Goal: Transaction & Acquisition: Book appointment/travel/reservation

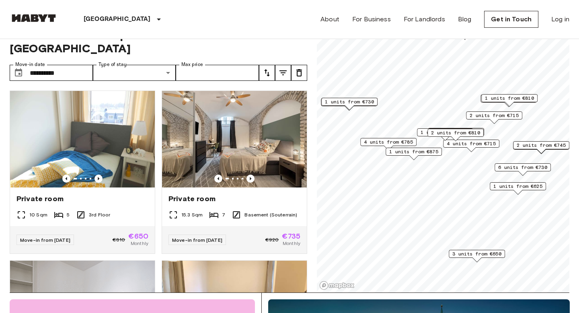
click at [487, 142] on span "4 units from €715" at bounding box center [471, 143] width 49 height 7
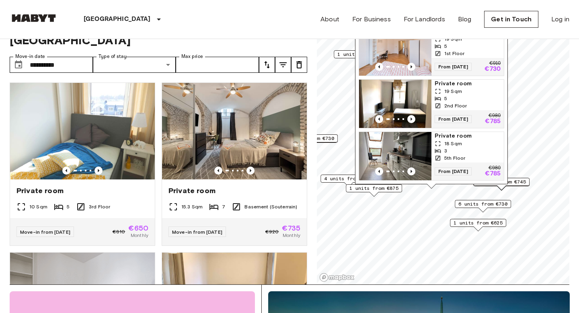
scroll to position [31, 0]
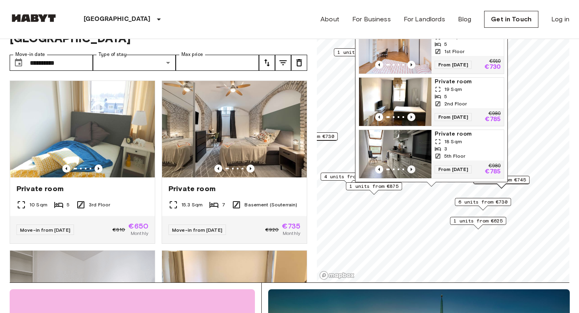
click at [414, 168] on icon "Previous image" at bounding box center [411, 169] width 8 height 8
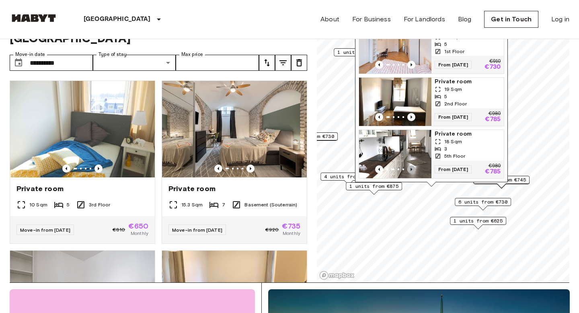
click at [413, 168] on icon "Previous image" at bounding box center [411, 169] width 8 height 8
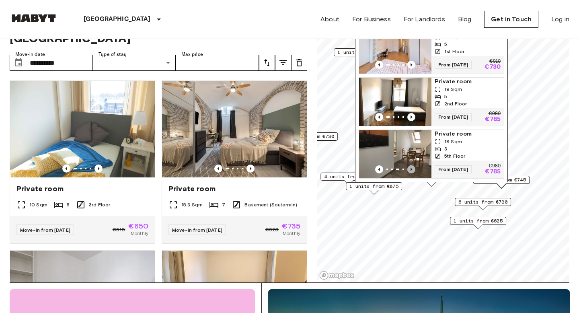
click at [414, 168] on icon "Previous image" at bounding box center [411, 169] width 8 height 8
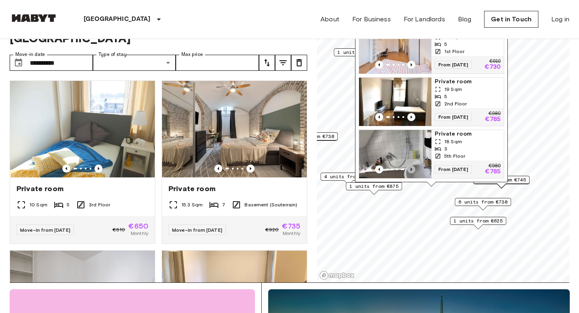
click at [414, 168] on icon "Previous image" at bounding box center [411, 169] width 8 height 8
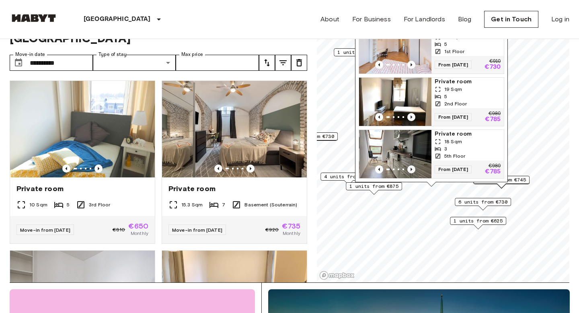
click at [414, 168] on icon "Previous image" at bounding box center [411, 169] width 8 height 8
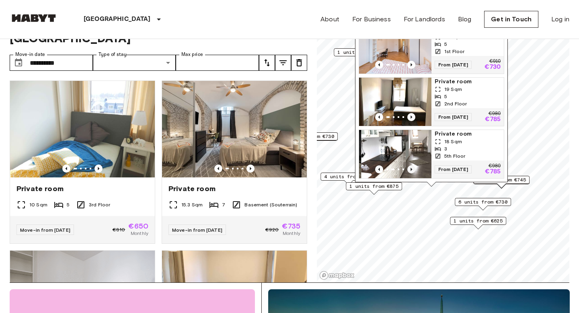
click at [414, 168] on icon "Previous image" at bounding box center [411, 169] width 8 height 8
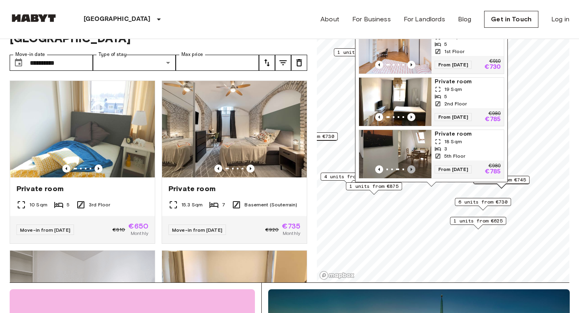
click at [414, 168] on icon "Previous image" at bounding box center [411, 169] width 8 height 8
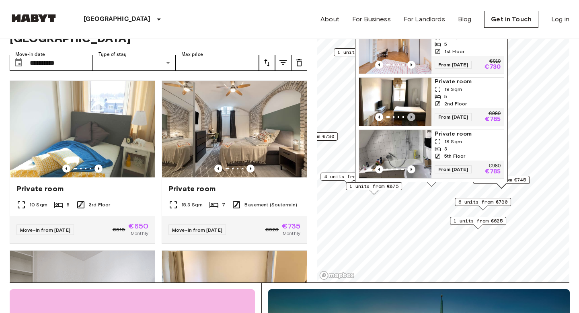
click at [411, 114] on icon "Previous image" at bounding box center [411, 117] width 8 height 8
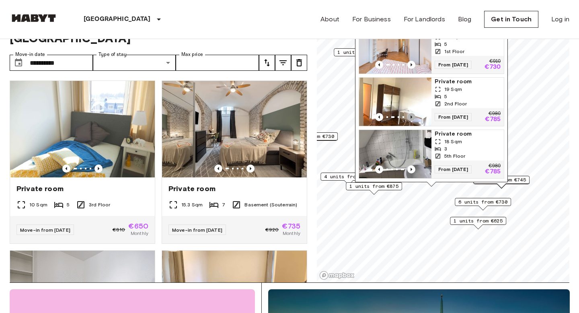
click at [411, 114] on icon "Previous image" at bounding box center [411, 117] width 8 height 8
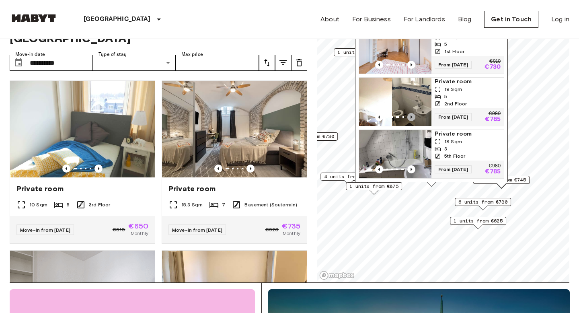
click at [411, 114] on icon "Previous image" at bounding box center [411, 117] width 8 height 8
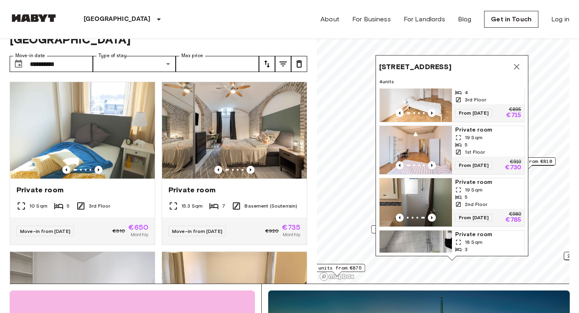
scroll to position [18, 0]
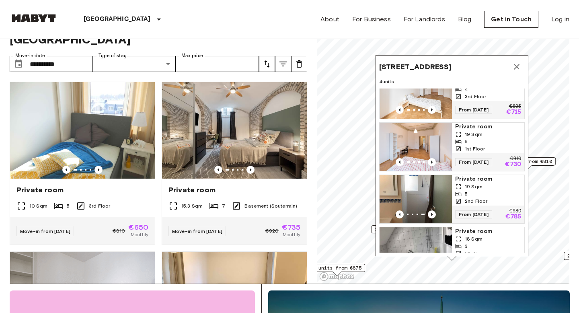
click at [436, 143] on img "Map marker" at bounding box center [416, 147] width 72 height 48
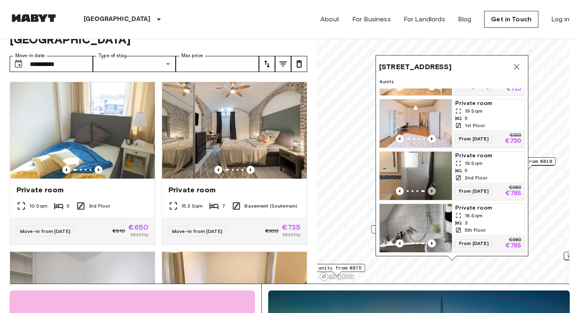
click at [433, 190] on icon "Previous image" at bounding box center [432, 191] width 8 height 8
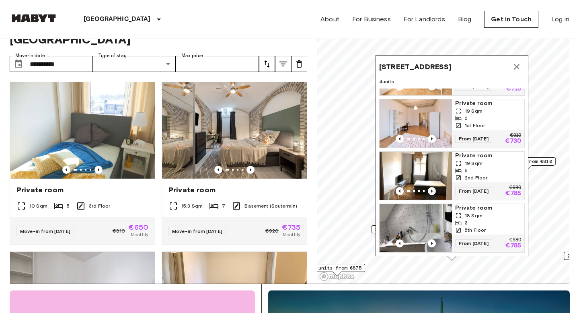
click at [434, 189] on icon "Previous image" at bounding box center [432, 191] width 8 height 8
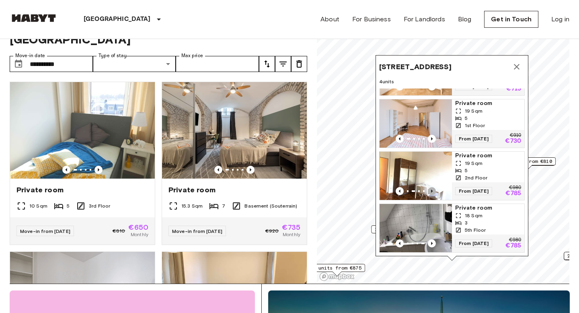
click at [430, 190] on icon "Previous image" at bounding box center [432, 191] width 8 height 8
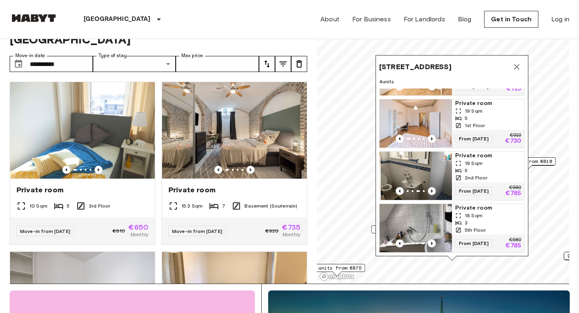
click at [430, 190] on icon "Previous image" at bounding box center [432, 191] width 8 height 8
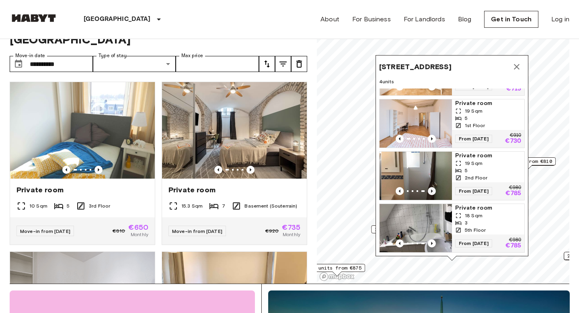
click at [430, 190] on icon "Previous image" at bounding box center [432, 191] width 8 height 8
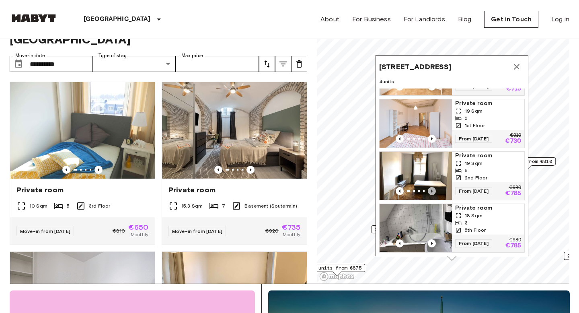
click at [429, 191] on icon "Previous image" at bounding box center [432, 191] width 8 height 8
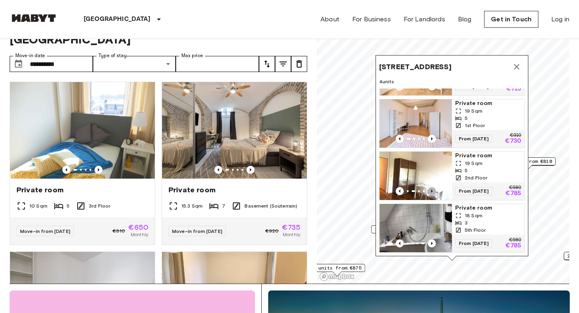
click at [429, 191] on icon "Previous image" at bounding box center [432, 191] width 8 height 8
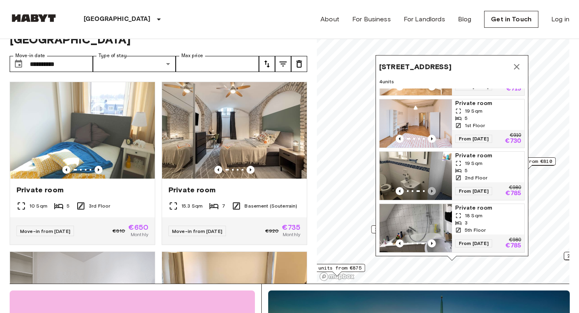
click at [429, 191] on icon "Previous image" at bounding box center [432, 191] width 8 height 8
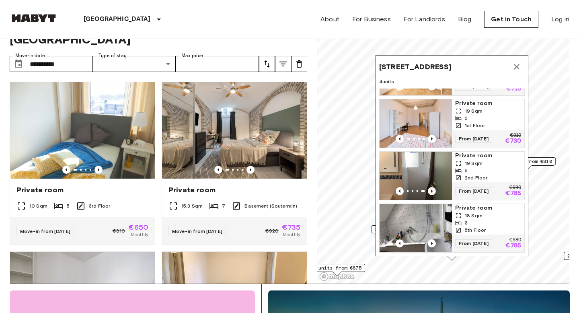
click at [429, 191] on icon "Previous image" at bounding box center [432, 191] width 8 height 8
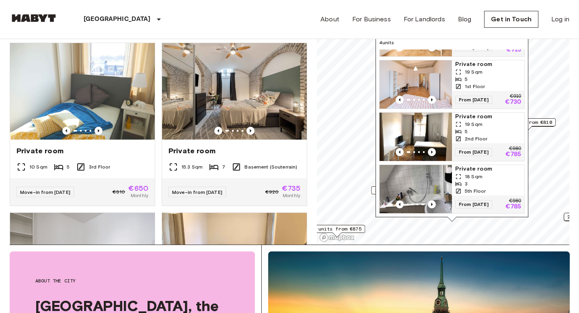
scroll to position [70, 0]
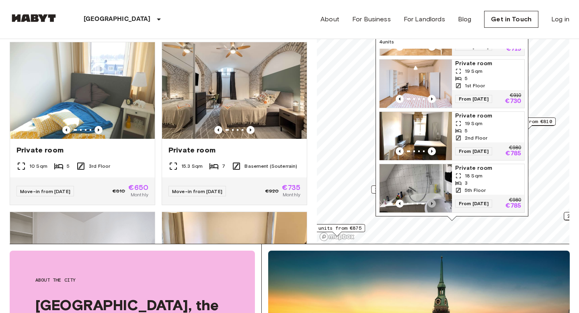
click at [435, 203] on icon "Previous image" at bounding box center [432, 203] width 8 height 8
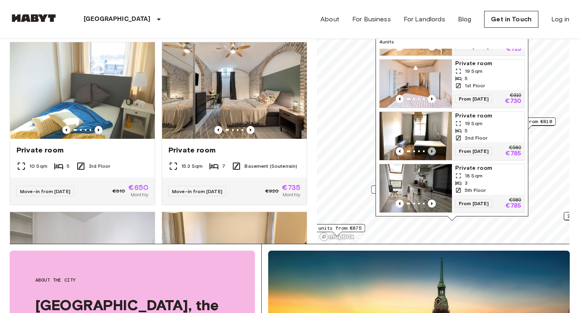
click at [431, 150] on icon "Previous image" at bounding box center [432, 151] width 8 height 8
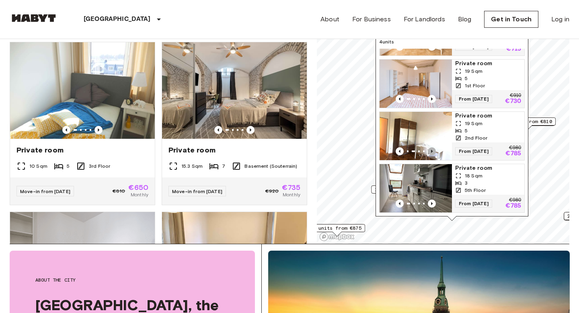
click at [431, 150] on icon "Previous image" at bounding box center [432, 151] width 2 height 3
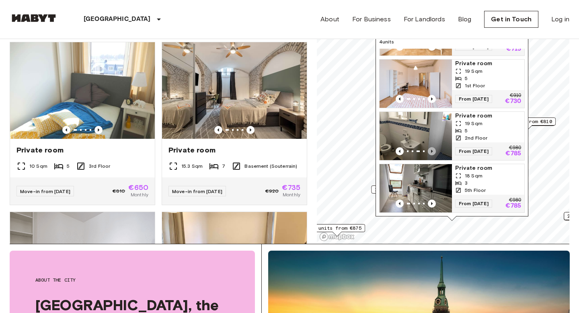
click at [431, 150] on icon "Previous image" at bounding box center [432, 151] width 2 height 3
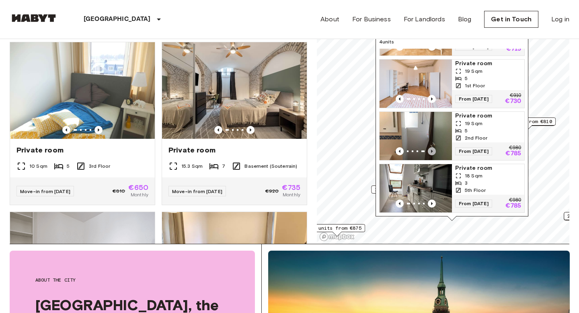
click at [431, 150] on icon "Previous image" at bounding box center [432, 151] width 2 height 3
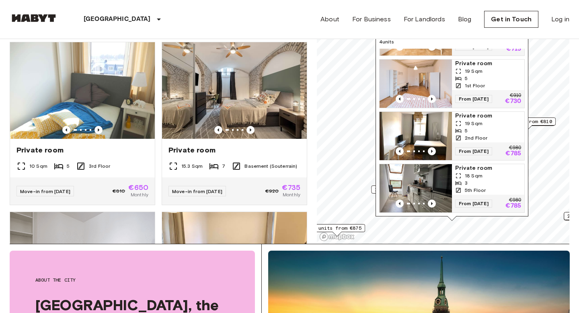
click at [501, 181] on div "3" at bounding box center [488, 182] width 66 height 7
